Goal: Information Seeking & Learning: Find specific fact

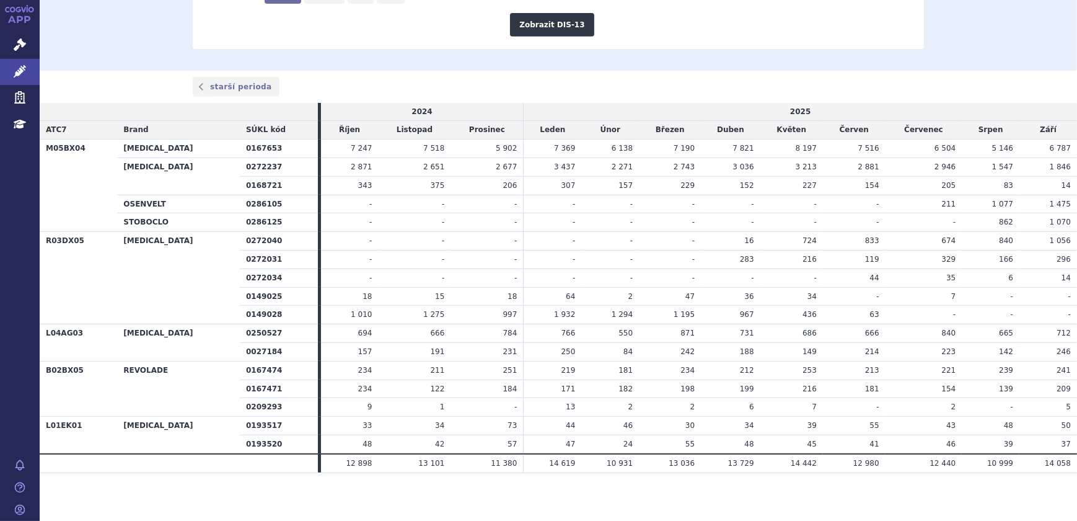
scroll to position [713, 0]
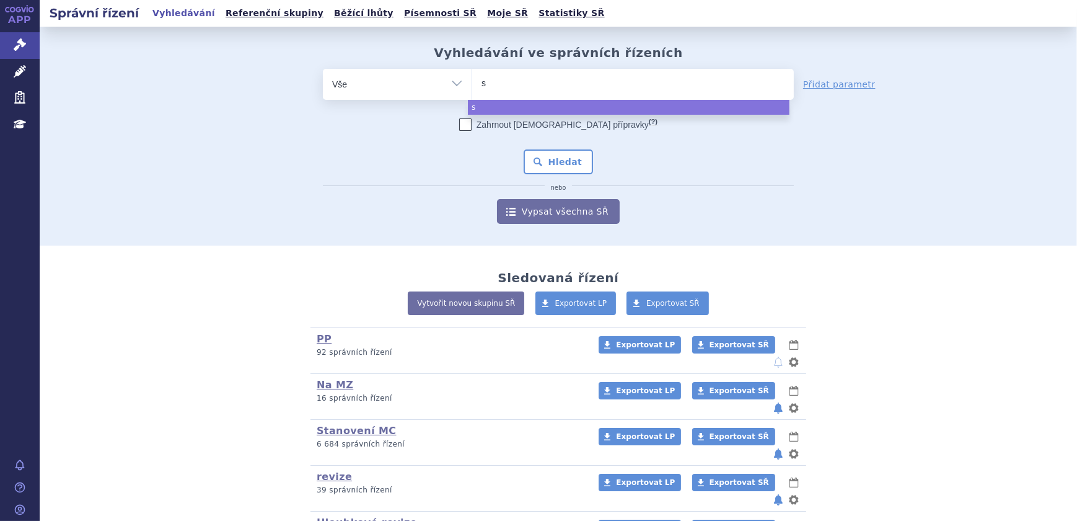
type input "si"
type input "sial"
type input "sialan"
type input "sialana"
type input "sialanar"
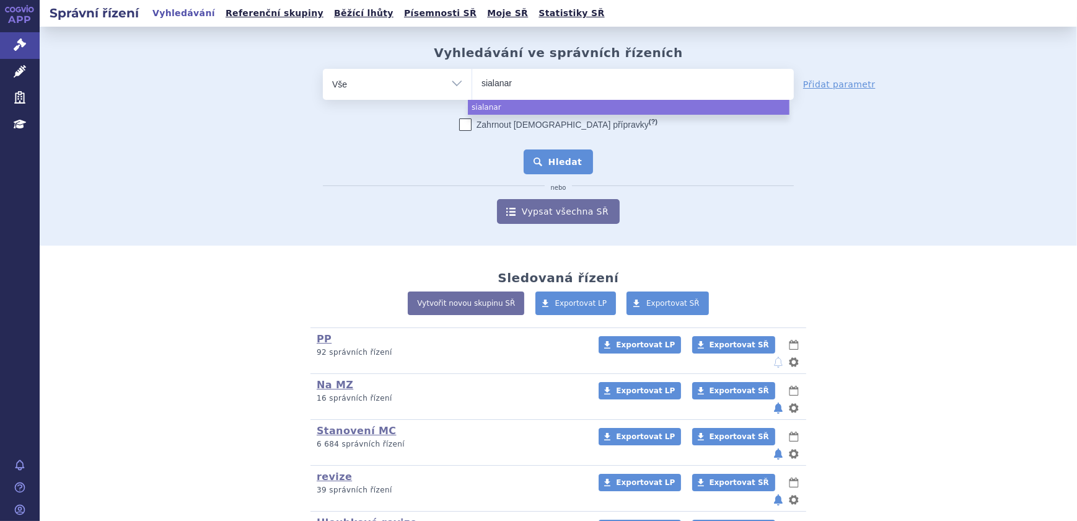
select select "sialanar"
click at [554, 152] on button "Hledat" at bounding box center [559, 161] width 70 height 25
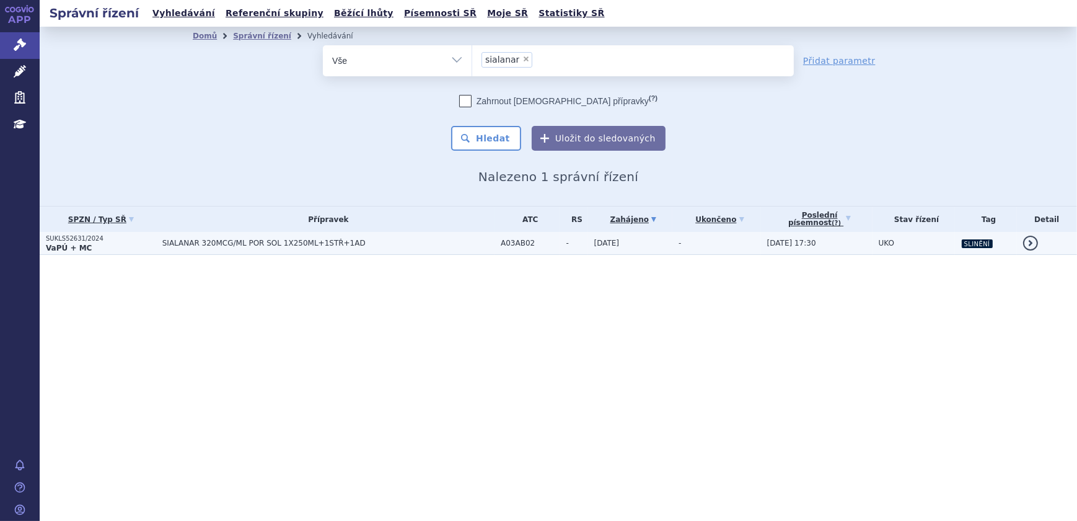
click at [244, 237] on td "SIALANAR 320MCG/ML POR SOL 1X250ML+1STŘ+1AD" at bounding box center [325, 243] width 338 height 23
